Goal: Find specific page/section: Find specific page/section

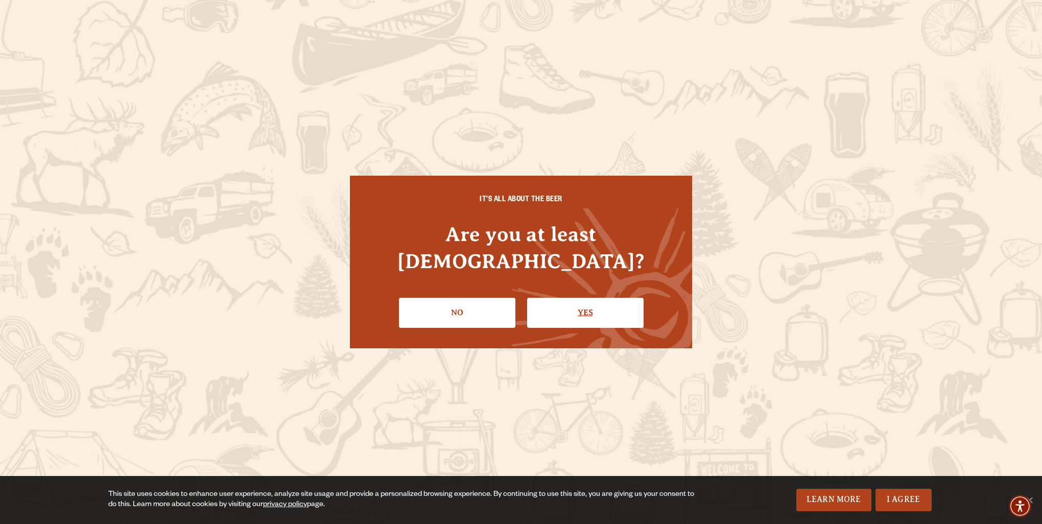
click at [598, 311] on link "Yes" at bounding box center [585, 313] width 116 height 30
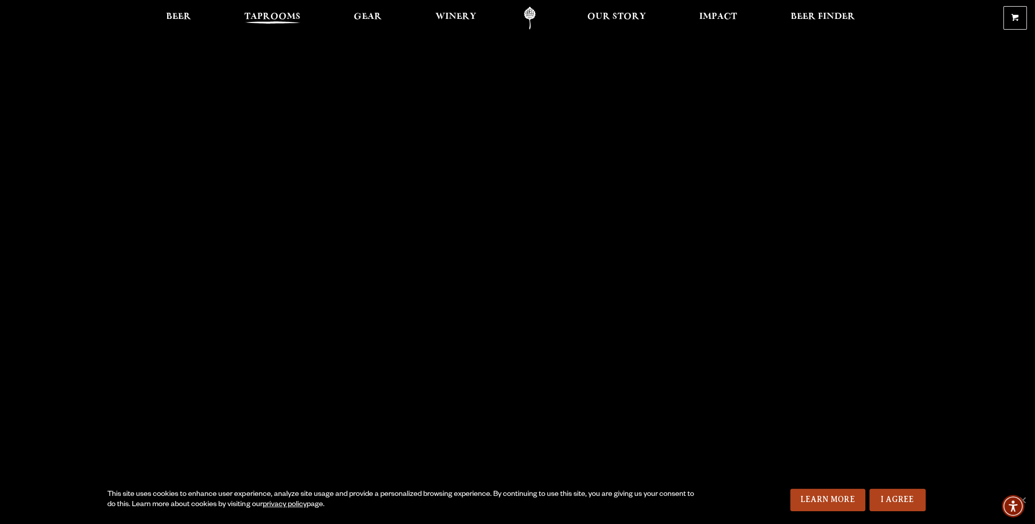
click at [267, 17] on span "Taprooms" at bounding box center [272, 17] width 56 height 8
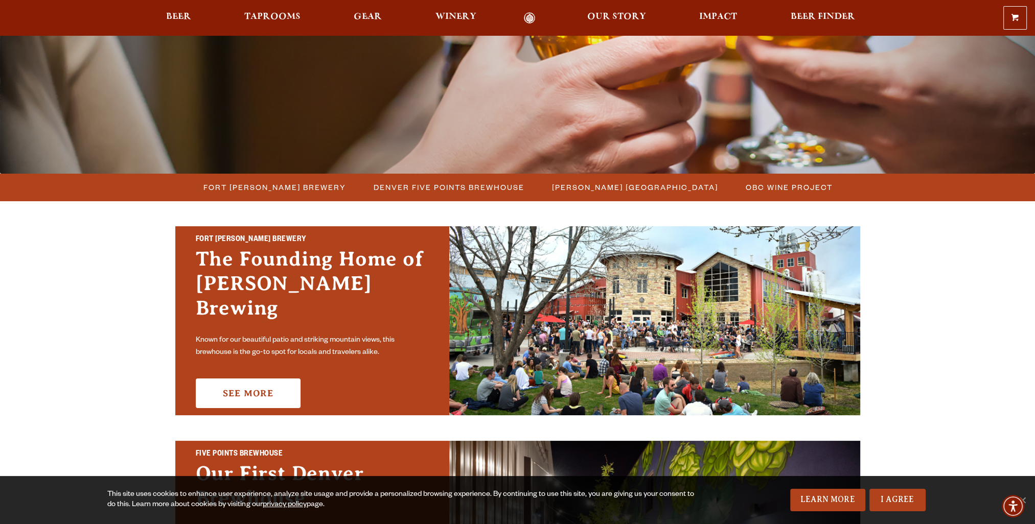
scroll to position [153, 0]
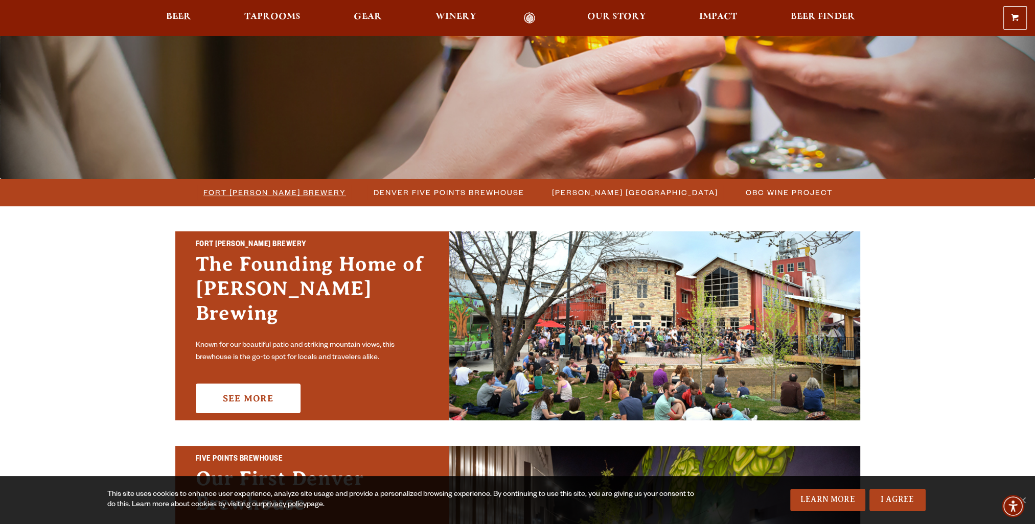
click at [330, 191] on span "Fort [PERSON_NAME] Brewery" at bounding box center [274, 192] width 143 height 15
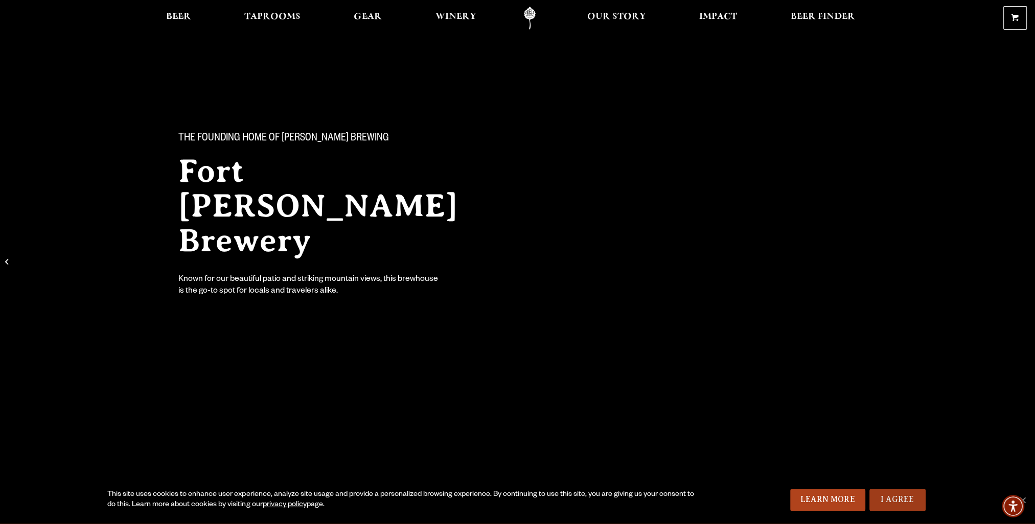
click at [916, 493] on link "I Agree" at bounding box center [897, 500] width 56 height 22
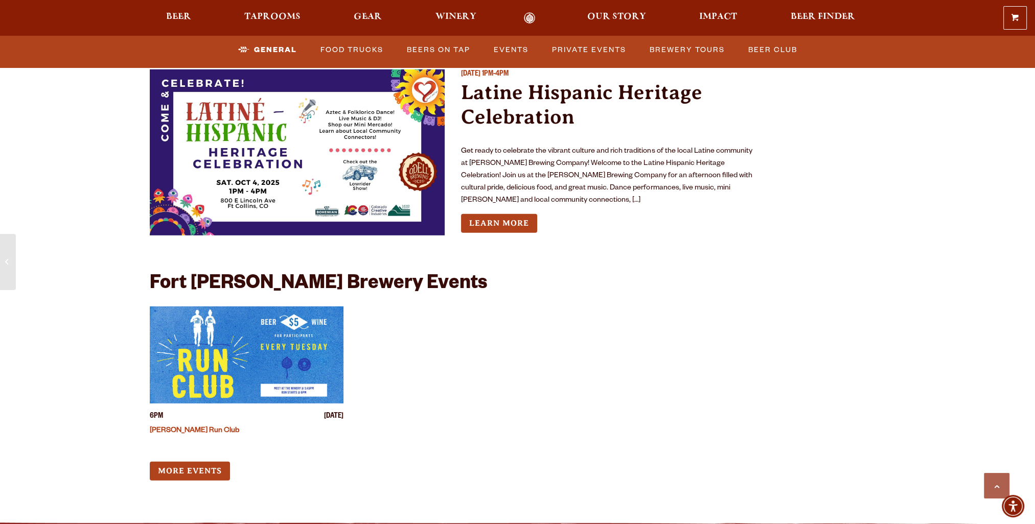
scroll to position [3832, 0]
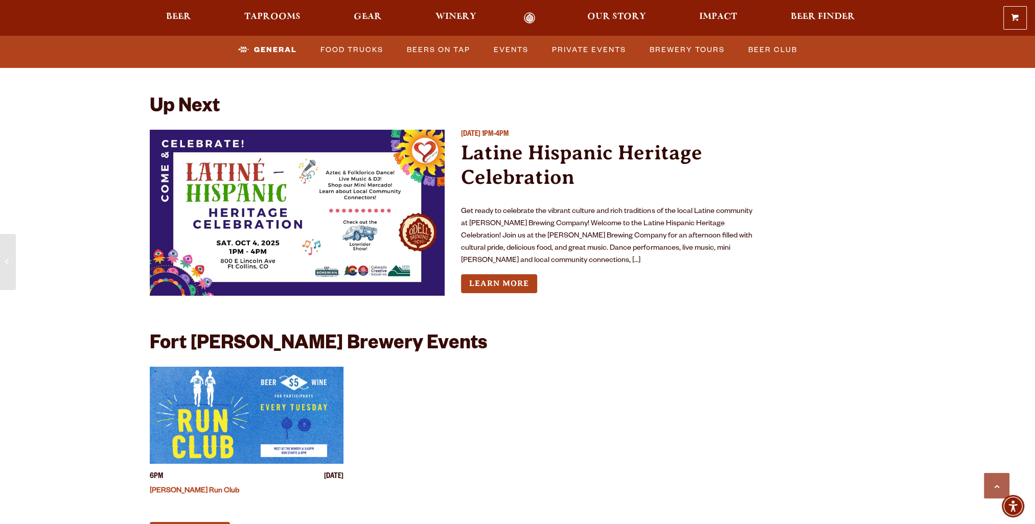
click at [187, 522] on link "More Events" at bounding box center [190, 531] width 80 height 19
